Goal: Information Seeking & Learning: Check status

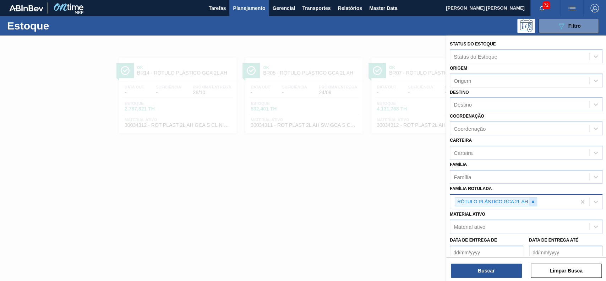
click at [534, 201] on icon at bounding box center [532, 201] width 5 height 5
paste Rotulada "30009305"
type Rotulada "30009305"
click at [530, 189] on div "Família Rotulada Família Rotulada" at bounding box center [525, 195] width 153 height 24
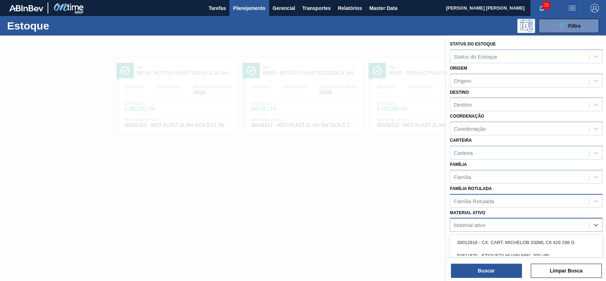
click at [505, 226] on div "Material ativo" at bounding box center [519, 225] width 139 height 10
paste ativo "30009305"
type ativo "30009305"
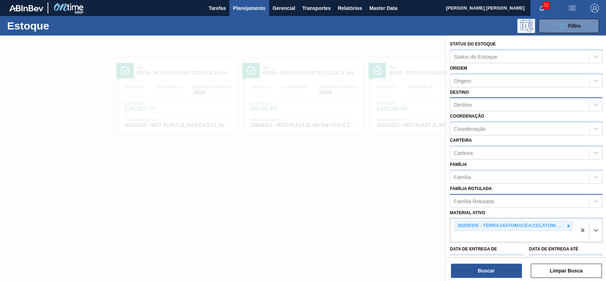
click at [500, 102] on div "Destino" at bounding box center [519, 104] width 139 height 10
type input "br26"
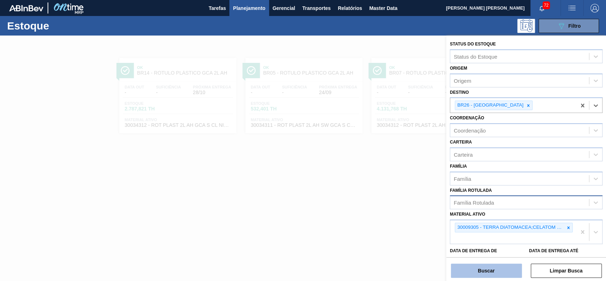
click at [479, 267] on button "Buscar" at bounding box center [486, 270] width 71 height 14
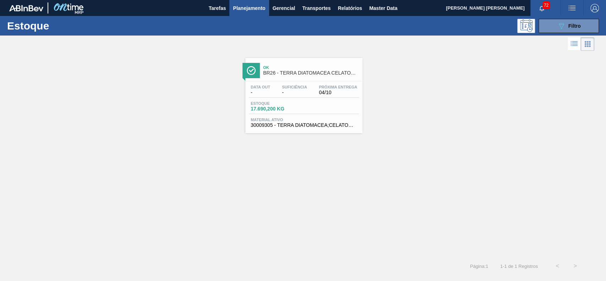
click at [446, 146] on div "Ok BR26 - TERRA DIATOMACEA CELATOM FW14 Data out - Suficiência - Próxima Entreg…" at bounding box center [303, 155] width 606 height 204
click at [568, 21] on button "089F7B8B-B2A5-4AFE-B5C0-19BA573D28AC Filtro" at bounding box center [568, 26] width 60 height 14
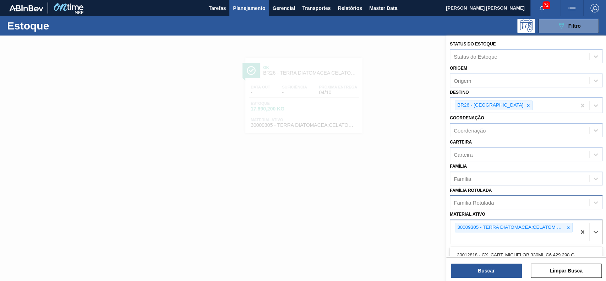
click at [559, 232] on div "30009305 - TERRA DIATOMACEA;CELATOM FW14" at bounding box center [513, 231] width 126 height 23
paste ativo "30003637"
type ativo "30003637"
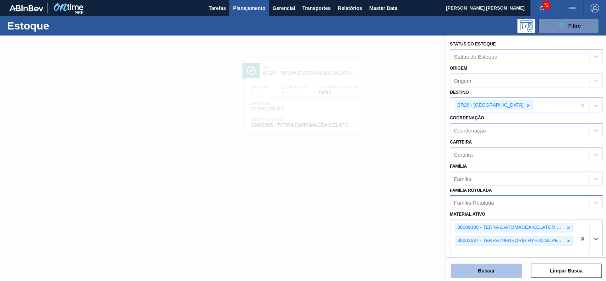
click at [500, 275] on button "Buscar" at bounding box center [486, 270] width 71 height 14
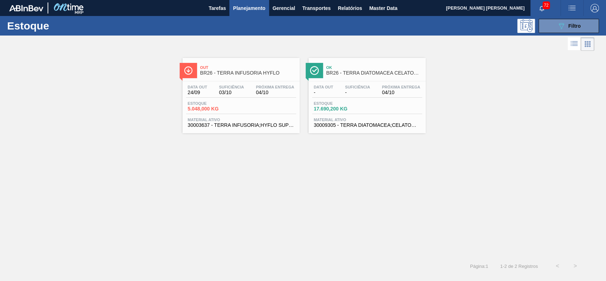
click at [320, 206] on div "Out BR26 - TERRA INFUSORIA HYFLO Data out 24/09 Suficiência 03/10 Próxima Entre…" at bounding box center [303, 155] width 606 height 204
click at [343, 10] on span "Relatórios" at bounding box center [349, 8] width 24 height 9
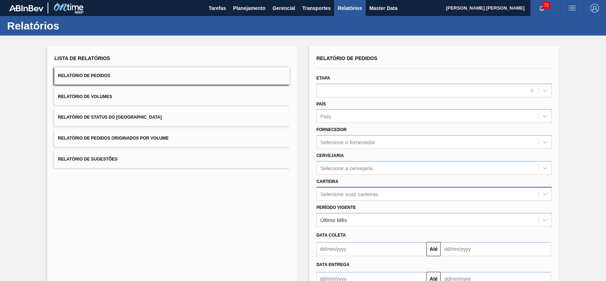
click at [366, 193] on div "Selecione suas carteiras" at bounding box center [433, 194] width 235 height 14
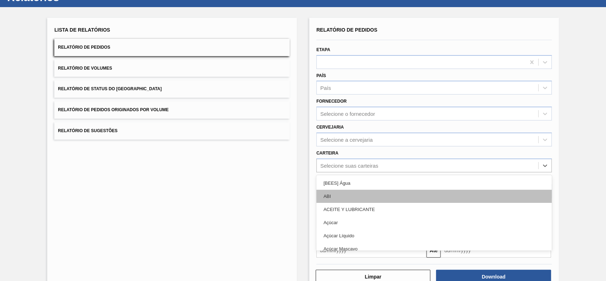
scroll to position [31, 0]
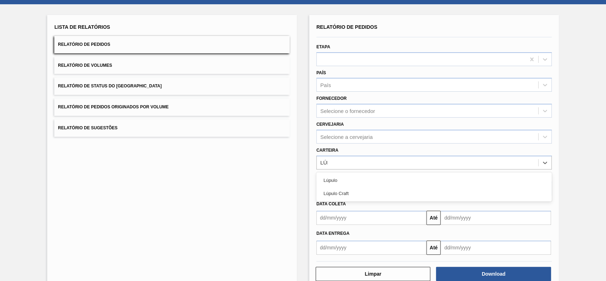
type input "LÚPU"
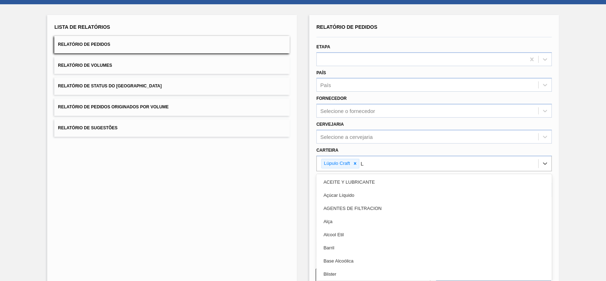
type input "LÚ"
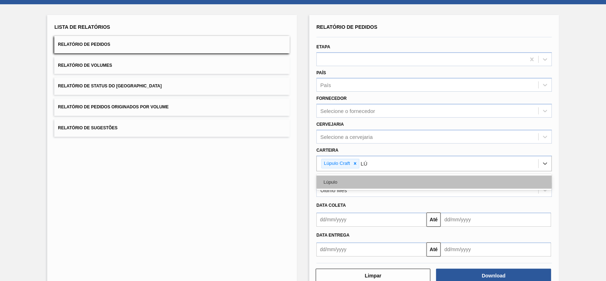
click at [352, 178] on div "Lúpulo" at bounding box center [433, 181] width 235 height 13
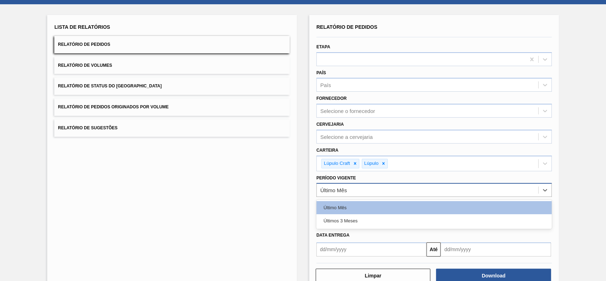
click at [354, 191] on div "Último Mês" at bounding box center [426, 190] width 221 height 10
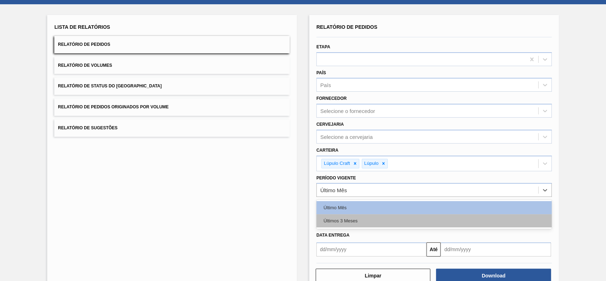
click at [364, 223] on div "Últimos 3 Meses" at bounding box center [433, 220] width 235 height 13
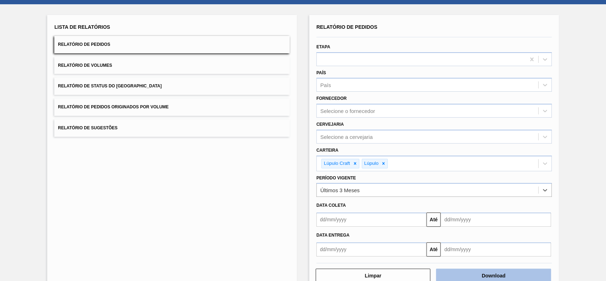
click at [492, 274] on button "Download" at bounding box center [493, 275] width 115 height 14
click at [189, 87] on button "Relatório de Status do [GEOGRAPHIC_DATA]" at bounding box center [171, 85] width 235 height 17
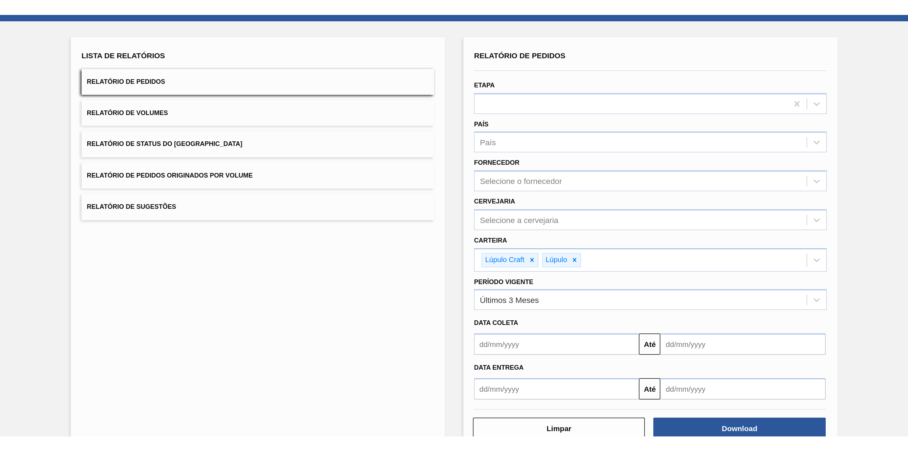
scroll to position [0, 0]
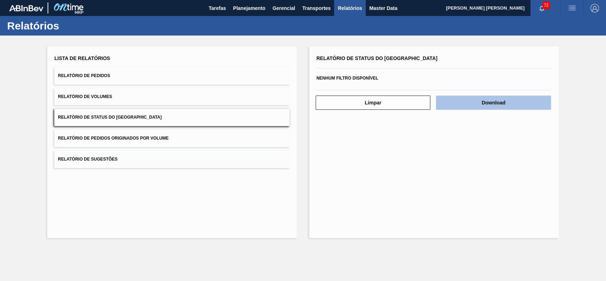
click at [477, 104] on button "Download" at bounding box center [493, 102] width 115 height 14
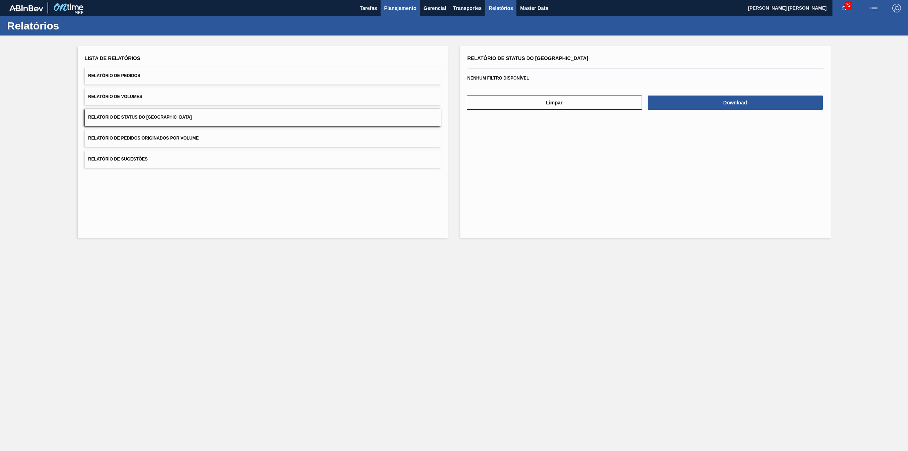
click at [407, 10] on span "Planejamento" at bounding box center [400, 8] width 32 height 9
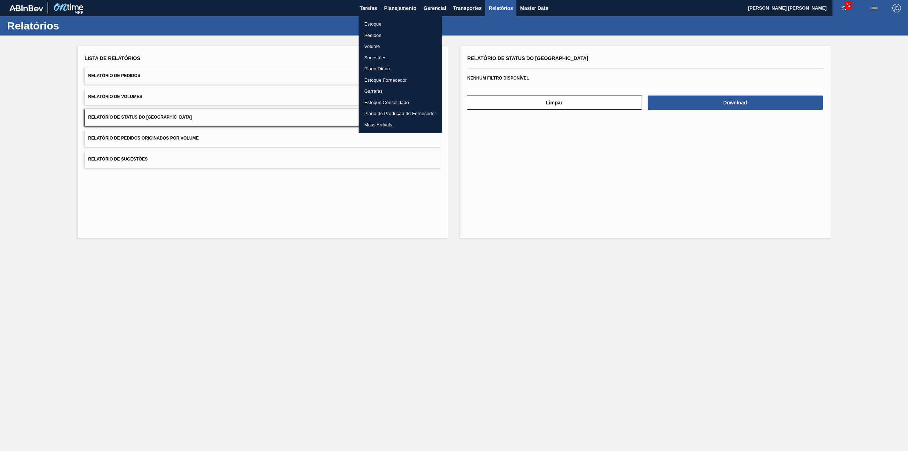
click at [393, 21] on li "Estoque" at bounding box center [400, 23] width 83 height 11
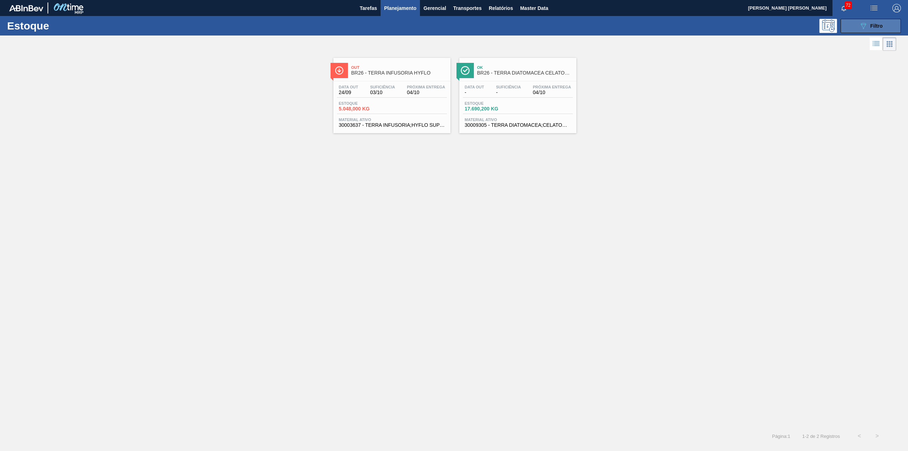
click at [605, 33] on button "089F7B8B-B2A5-4AFE-B5C0-19BA573D28AC Filtro" at bounding box center [871, 26] width 60 height 14
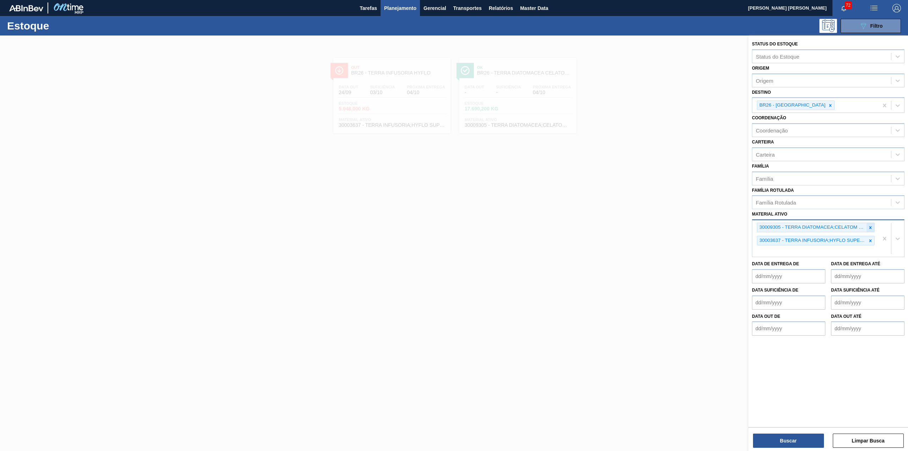
click at [605, 226] on icon at bounding box center [870, 227] width 5 height 5
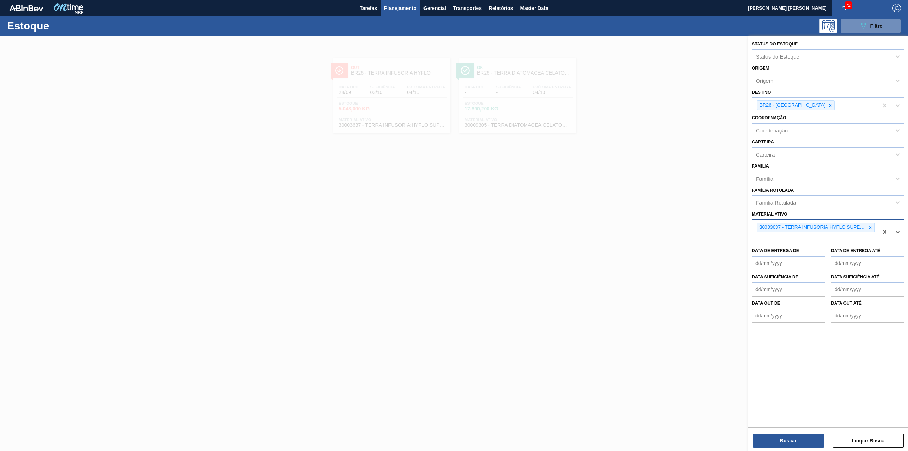
click at [605, 226] on icon at bounding box center [870, 227] width 5 height 5
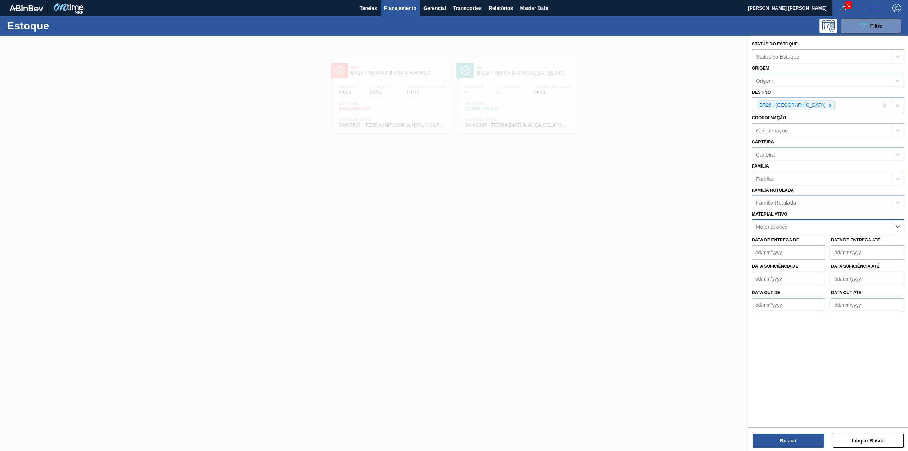
paste ativo "30009536"
type ativo "30009536"
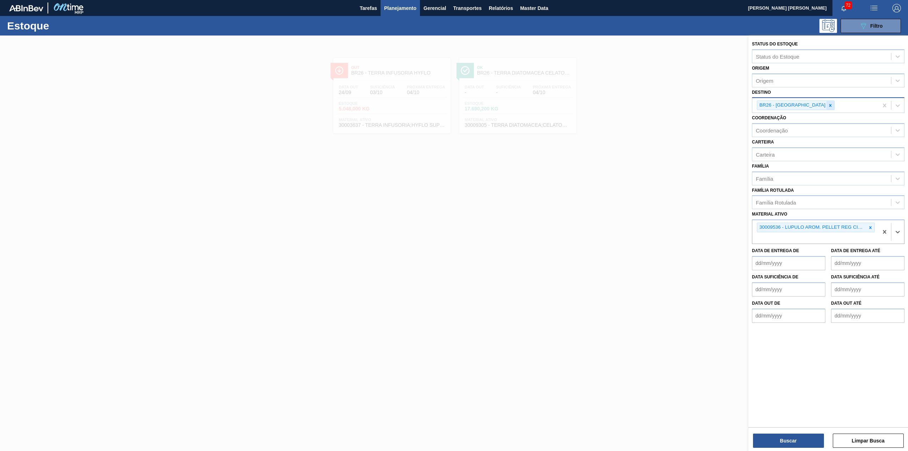
click at [605, 104] on icon at bounding box center [830, 105] width 5 height 5
type input "BR07"
click at [605, 280] on button "Buscar" at bounding box center [788, 440] width 71 height 14
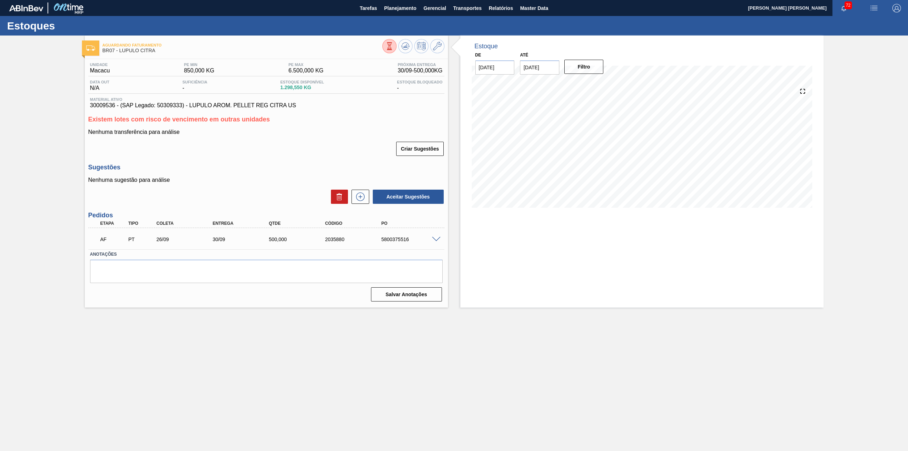
click at [435, 236] on div at bounding box center [437, 238] width 14 height 5
click at [435, 237] on span at bounding box center [436, 239] width 9 height 5
